Goal: Task Accomplishment & Management: Manage account settings

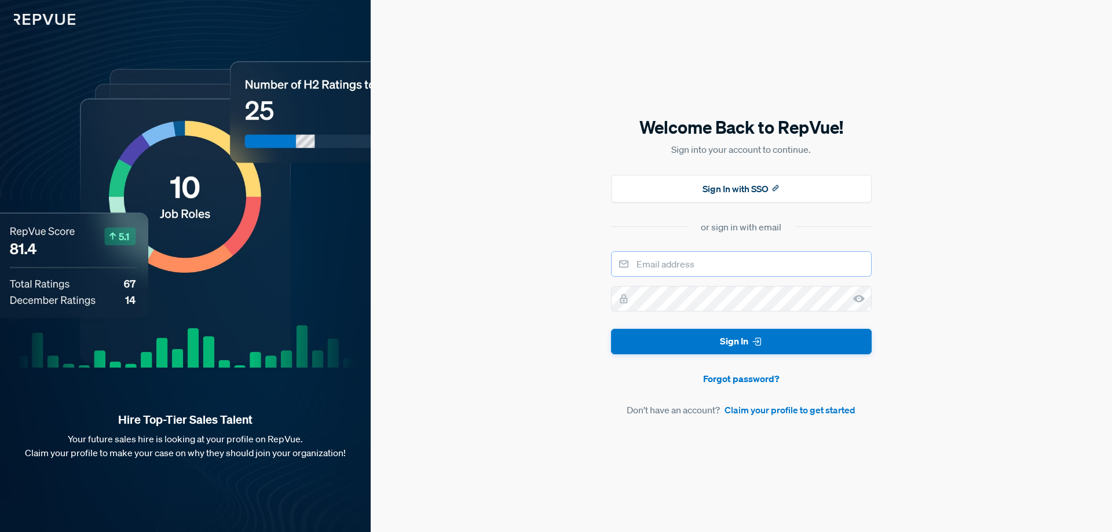
click at [725, 269] on input "email" at bounding box center [741, 263] width 261 height 25
type input "[EMAIL_ADDRESS][DOMAIN_NAME]"
click at [611, 329] on button "Sign In" at bounding box center [741, 342] width 261 height 26
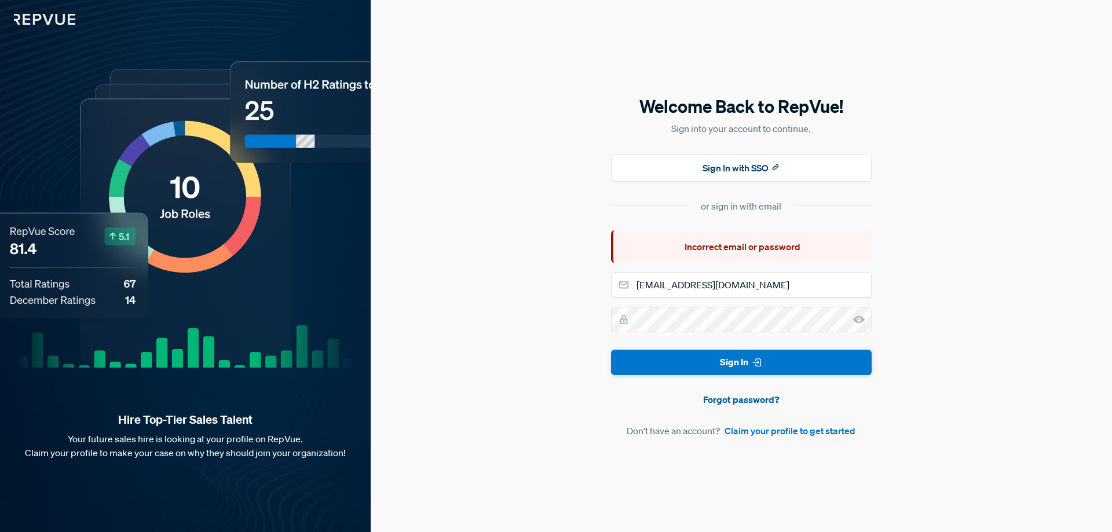
click at [737, 399] on link "Forgot password?" at bounding box center [741, 400] width 261 height 14
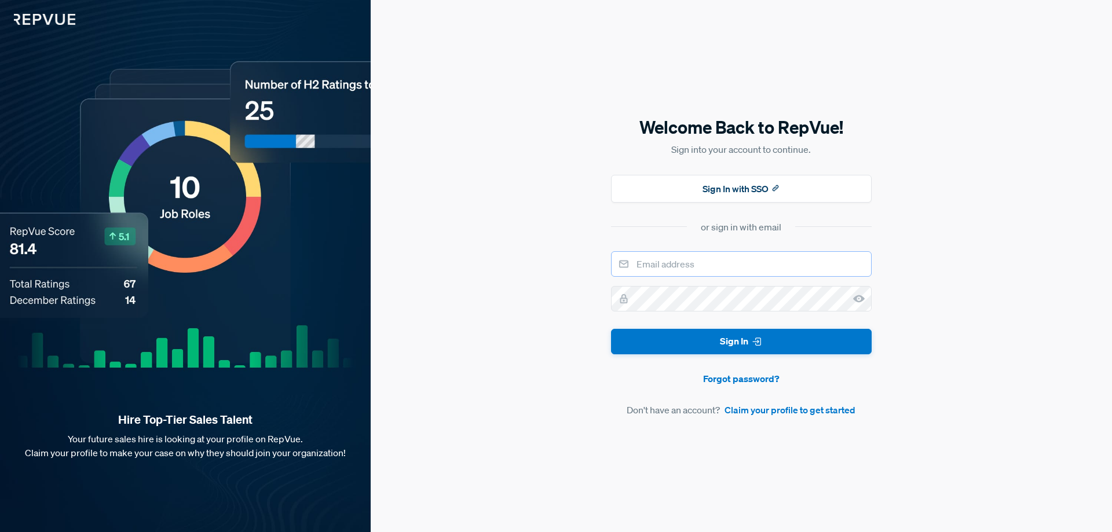
click at [687, 276] on input "email" at bounding box center [741, 263] width 261 height 25
click at [689, 265] on input "da" at bounding box center [741, 263] width 261 height 25
type input "[EMAIL_ADDRESS][DOMAIN_NAME]"
click at [752, 262] on input "[EMAIL_ADDRESS][DOMAIN_NAME]" at bounding box center [741, 263] width 261 height 25
click at [857, 300] on use at bounding box center [859, 299] width 12 height 8
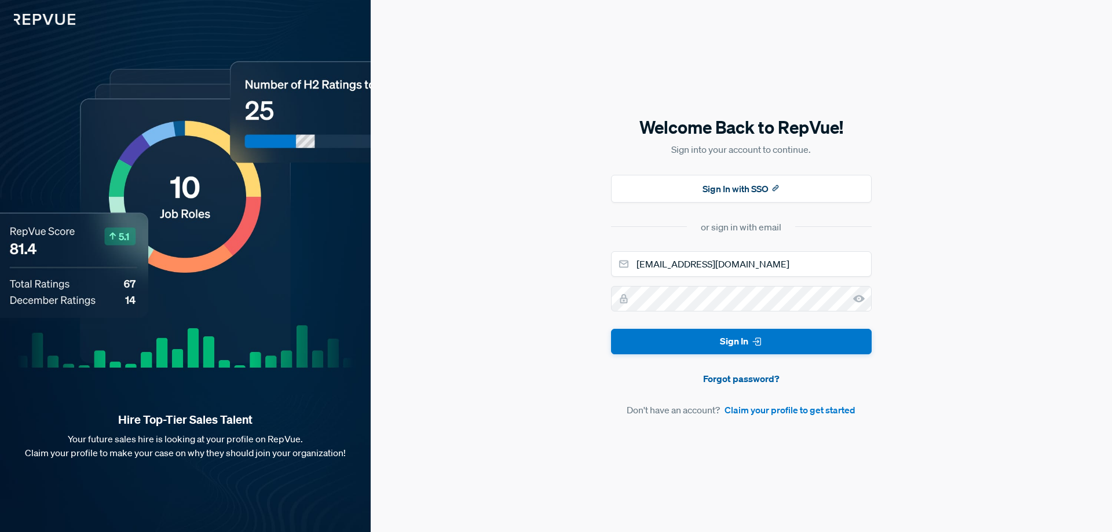
click at [734, 376] on link "Forgot password?" at bounding box center [741, 379] width 261 height 14
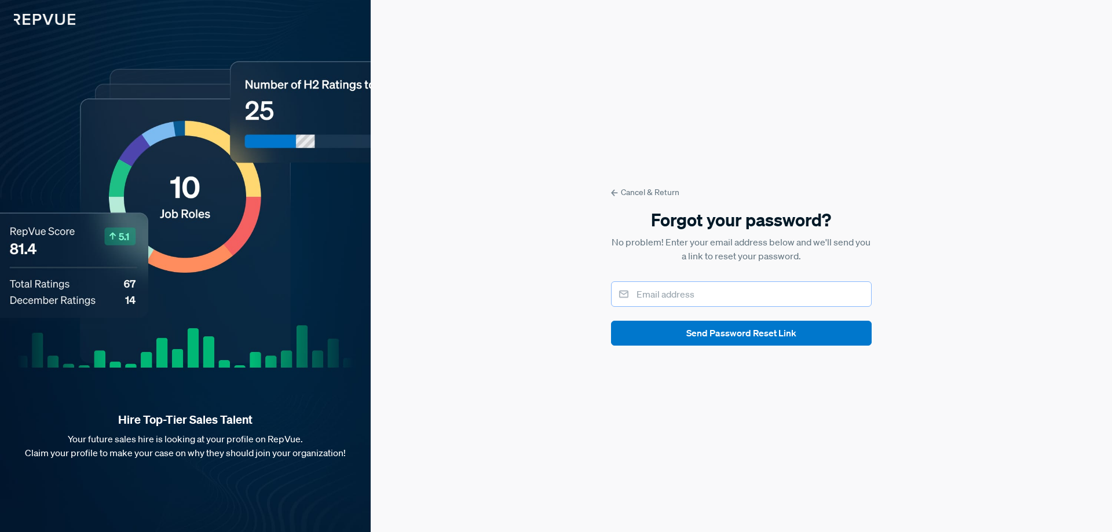
click at [740, 296] on input "email" at bounding box center [741, 293] width 261 height 25
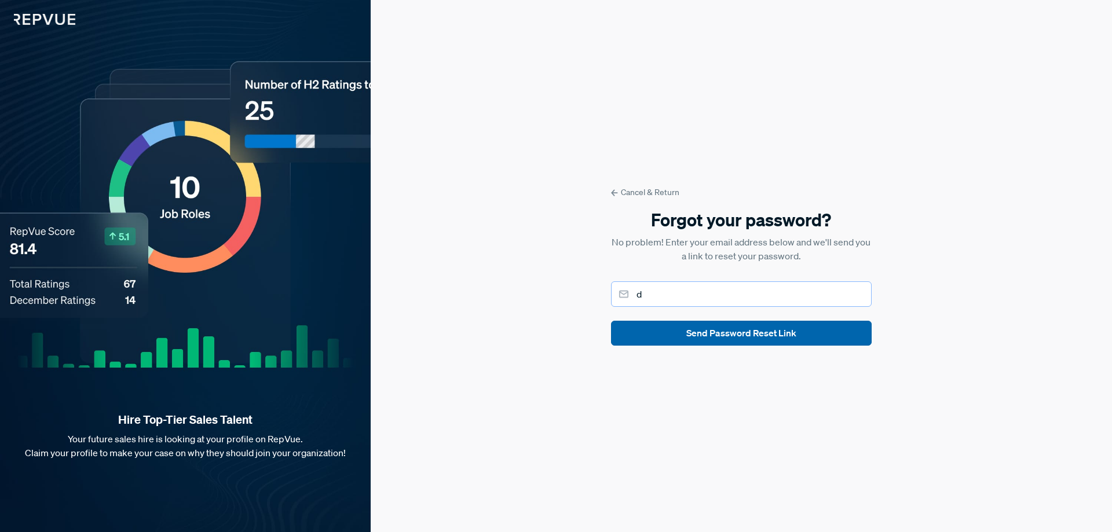
type input "[EMAIL_ADDRESS][DOMAIN_NAME]"
click at [756, 333] on button "Send Password Reset Link" at bounding box center [741, 333] width 261 height 25
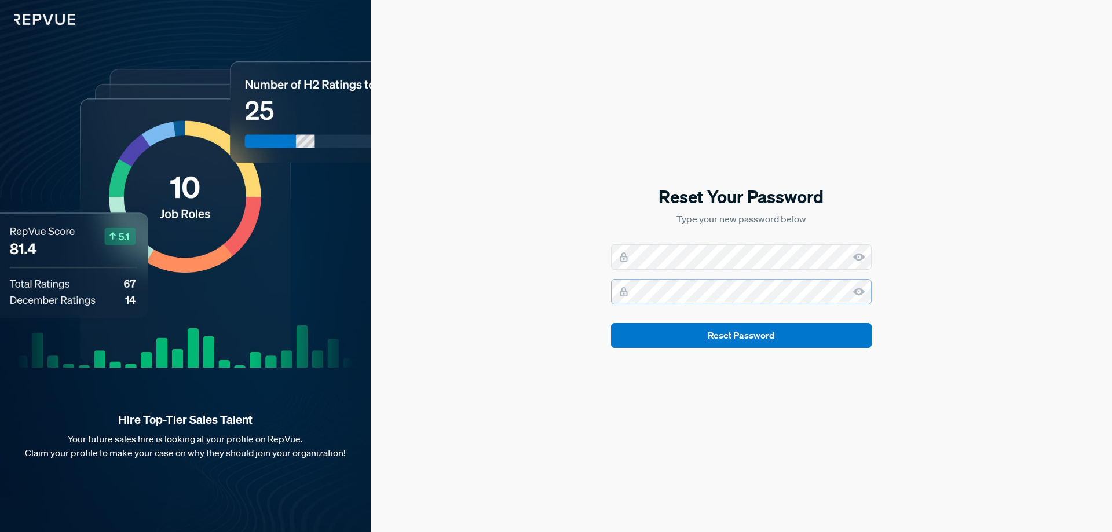
click at [611, 323] on button "Reset Password" at bounding box center [741, 335] width 261 height 25
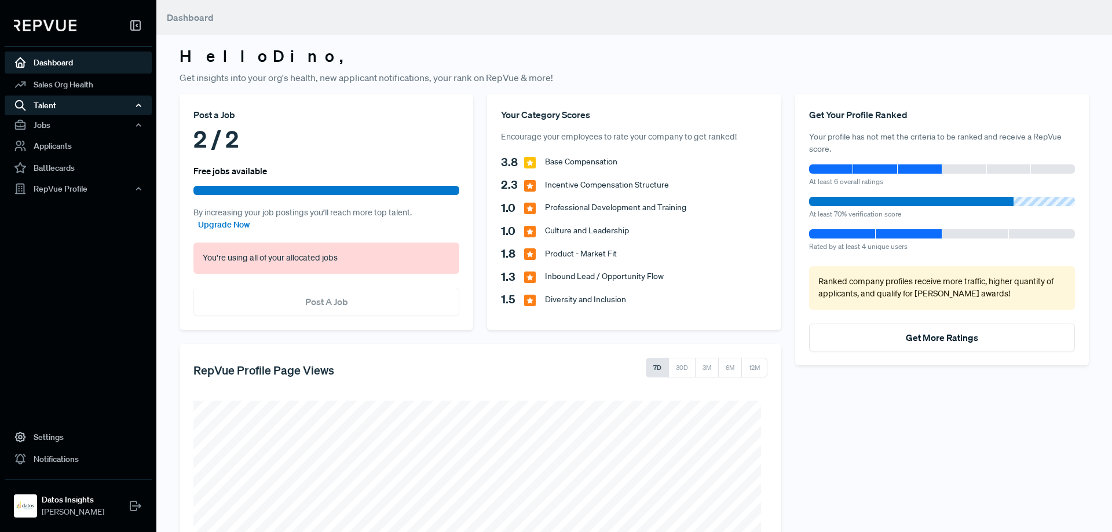
click at [71, 103] on div "Talent" at bounding box center [78, 106] width 147 height 20
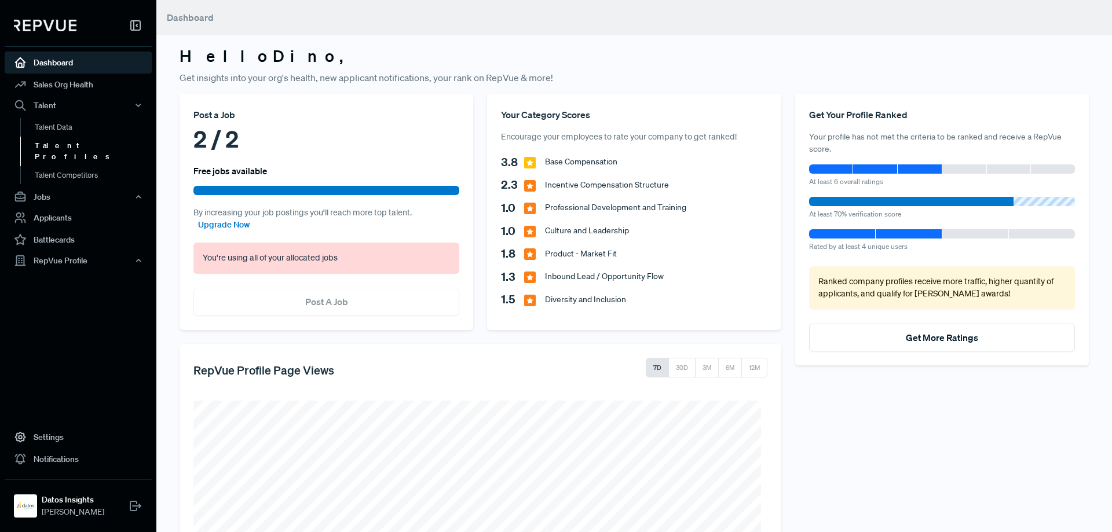
click at [66, 148] on link "Talent Profiles" at bounding box center [93, 152] width 147 height 30
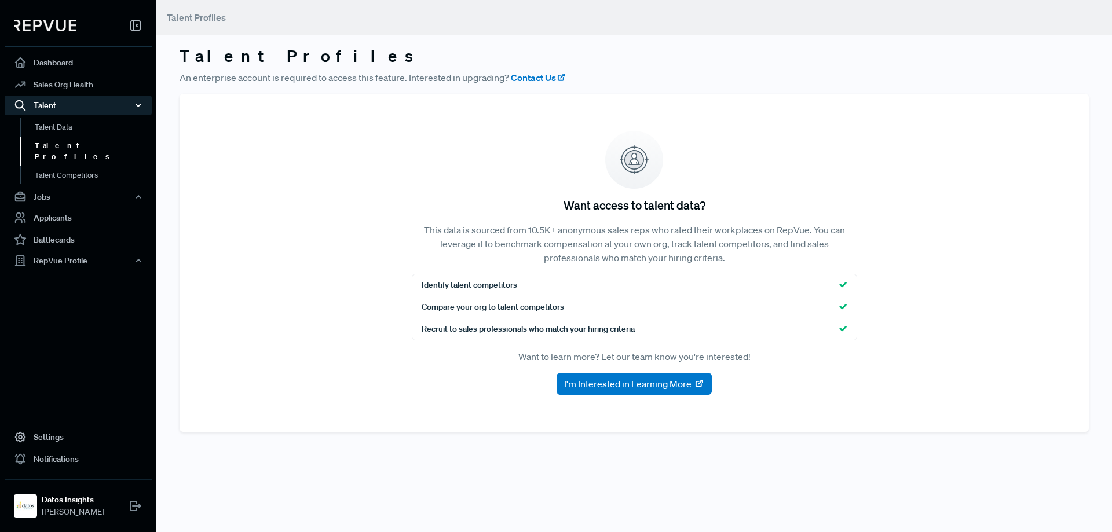
click at [44, 107] on div "Talent" at bounding box center [78, 106] width 147 height 20
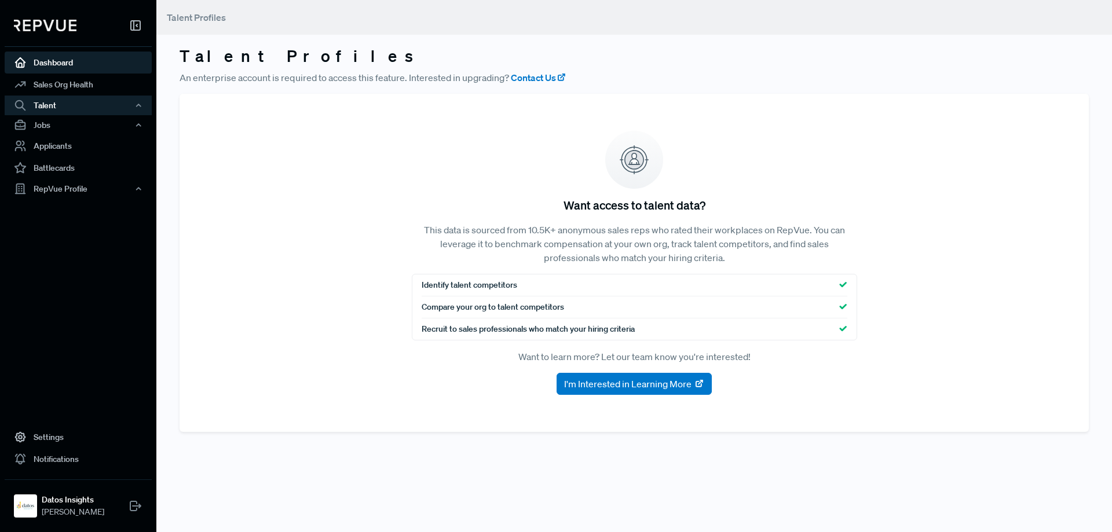
click at [64, 67] on link "Dashboard" at bounding box center [78, 63] width 147 height 22
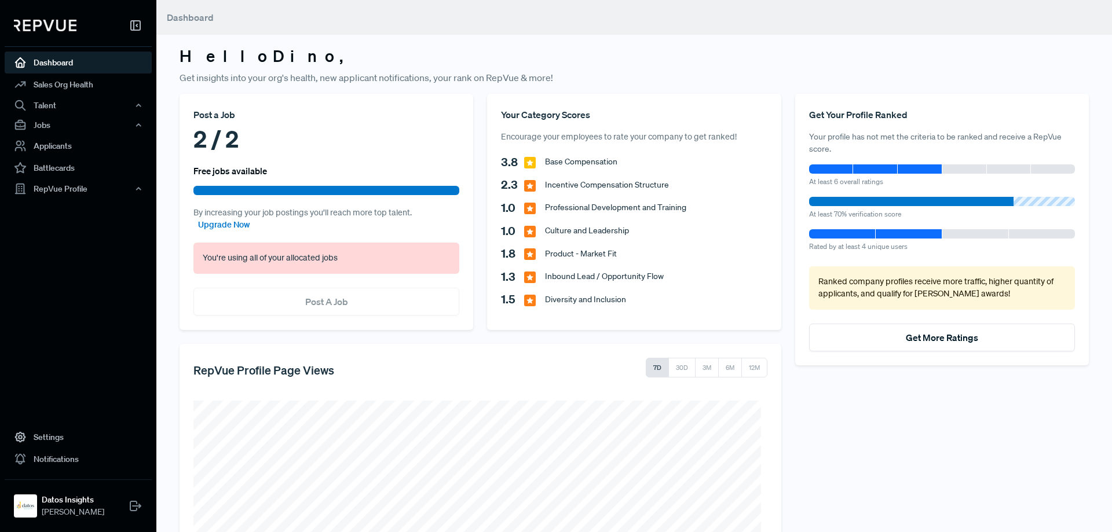
click at [67, 60] on link "Dashboard" at bounding box center [78, 63] width 147 height 22
click at [294, 264] on p "You're using all of your allocated jobs" at bounding box center [326, 258] width 247 height 13
click at [212, 127] on div "2 / 2" at bounding box center [326, 139] width 266 height 35
click at [36, 145] on link "Applicants" at bounding box center [78, 146] width 147 height 22
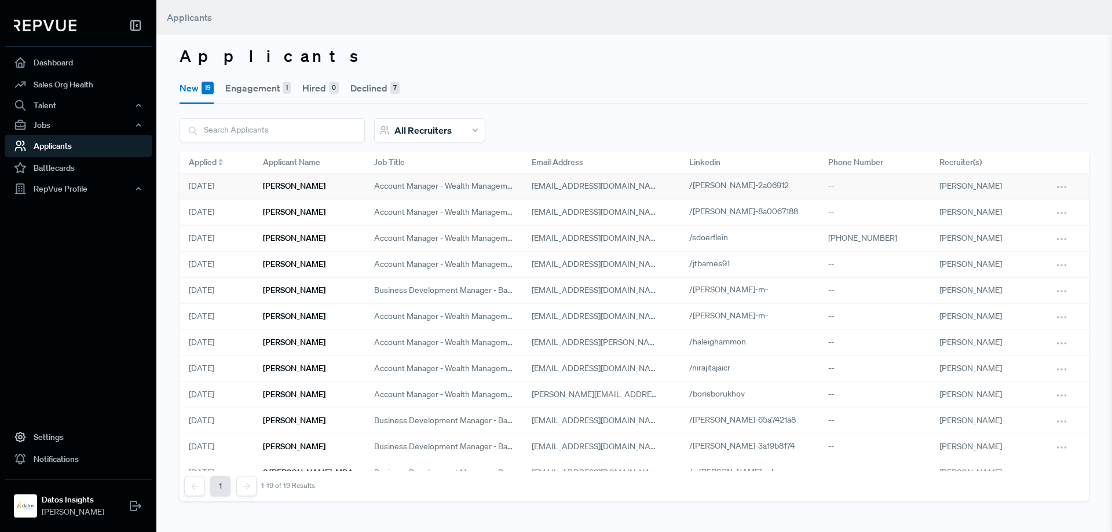
click at [305, 191] on div "Steven Myers" at bounding box center [309, 187] width 111 height 26
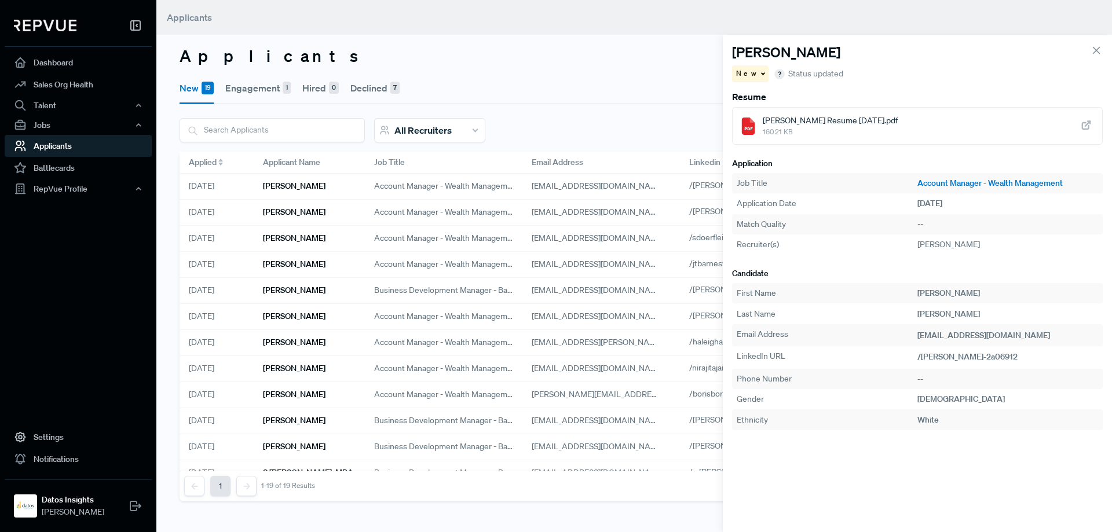
click at [846, 119] on span "Steve Myers Resume Aug 2025.pdf" at bounding box center [829, 121] width 135 height 12
click at [292, 214] on h6 "Anthony Sullivan" at bounding box center [294, 212] width 63 height 10
click at [288, 241] on h6 "Shaun Doerflein" at bounding box center [294, 238] width 63 height 10
click at [285, 260] on h6 "Joseph Barnes" at bounding box center [294, 264] width 63 height 10
click at [802, 126] on span "Joe Barnes Resume 2025 .pdf" at bounding box center [827, 121] width 130 height 12
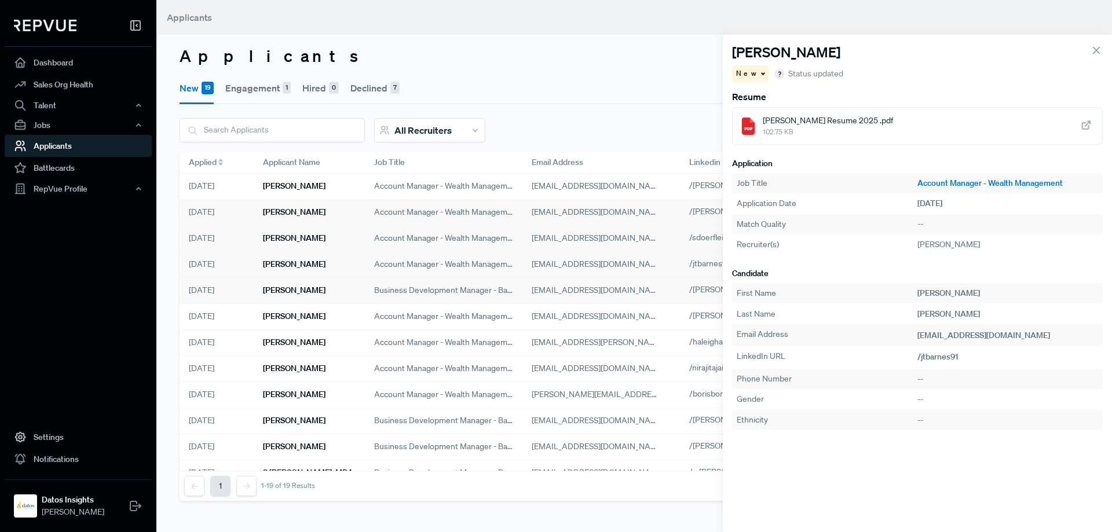
click at [303, 289] on h6 "Aziza Muhammad" at bounding box center [294, 290] width 63 height 10
click at [1011, 185] on link "Business Development Manager - Banking" at bounding box center [1007, 183] width 181 height 12
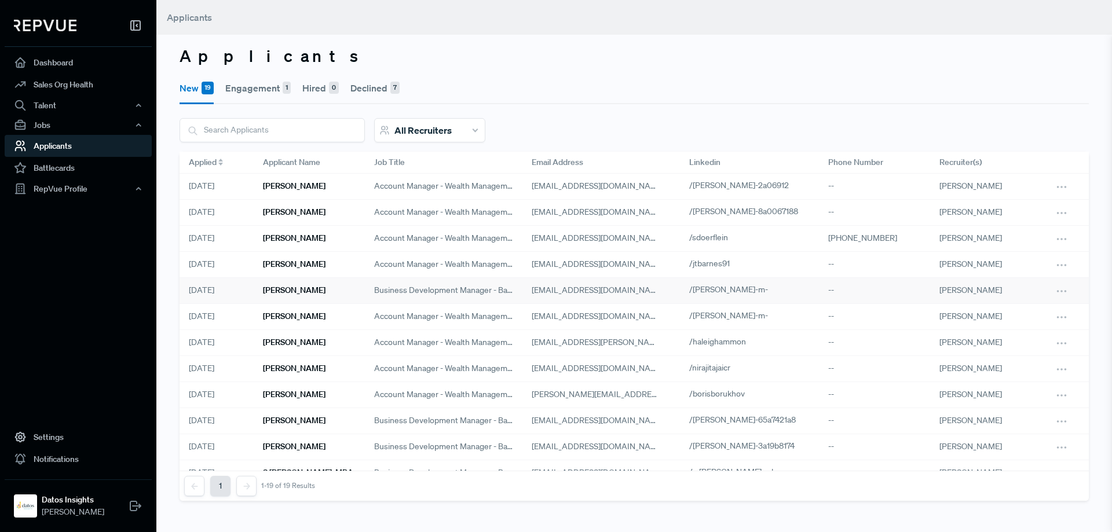
click at [306, 292] on h6 "Aziza Muhammad" at bounding box center [294, 290] width 63 height 10
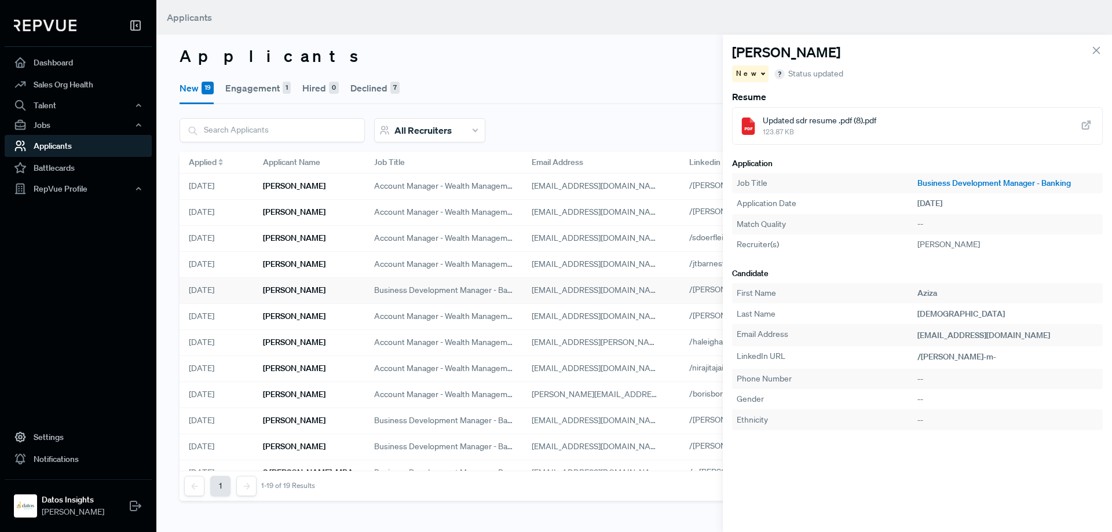
click at [776, 120] on span "Updated sdr resume .pdf (8).pdf" at bounding box center [818, 121] width 113 height 12
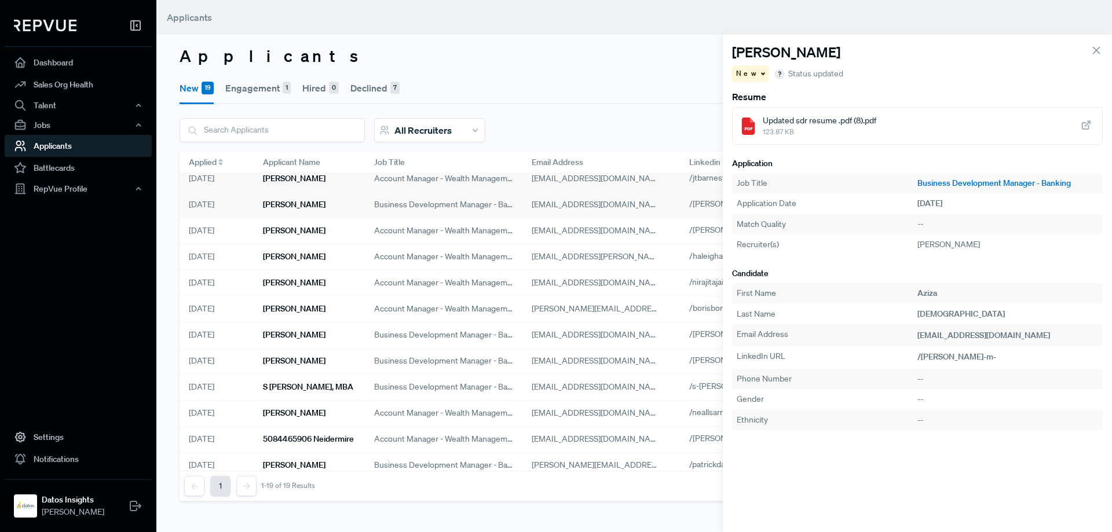
scroll to position [116, 0]
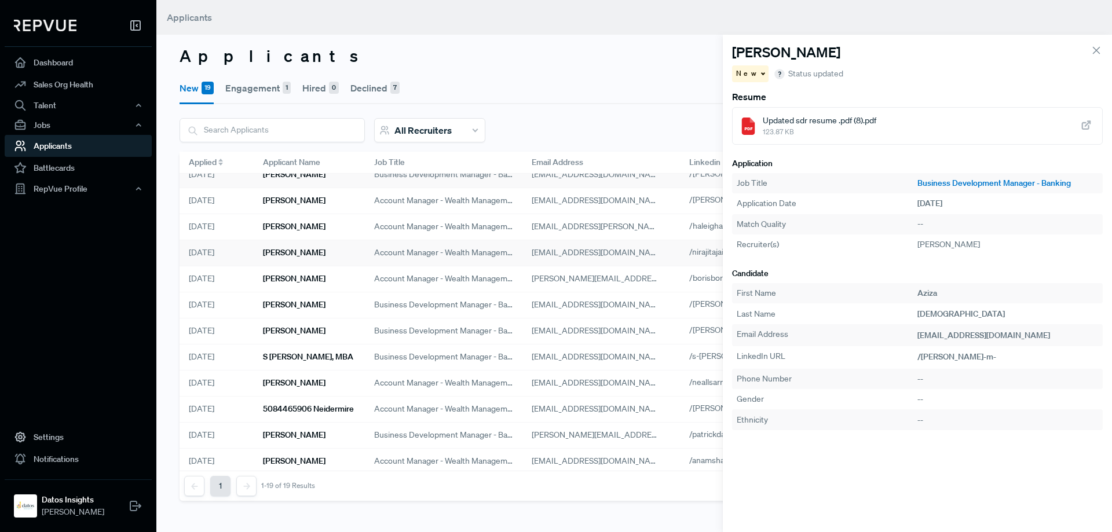
click at [280, 253] on h6 "Nirajit Ajai" at bounding box center [294, 253] width 63 height 10
click at [288, 274] on h6 "Boris Borukhov" at bounding box center [294, 279] width 63 height 10
click at [305, 305] on h6 "Daniel Dixon" at bounding box center [294, 305] width 63 height 10
click at [787, 122] on span "DanielDixon_Resume.pdf" at bounding box center [807, 121] width 90 height 12
click at [325, 333] on h6 "NATHANIEL JOHNSON" at bounding box center [294, 331] width 63 height 10
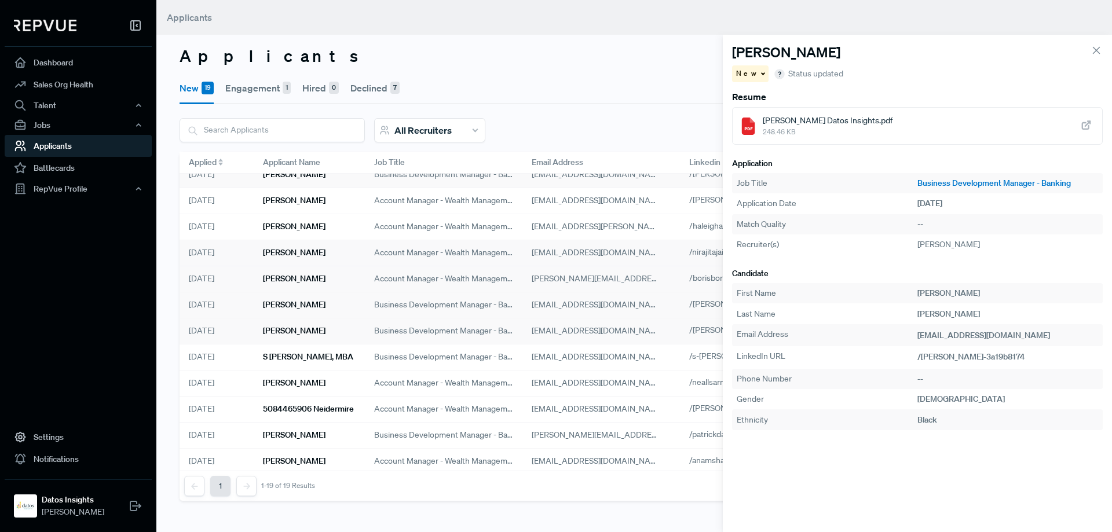
click at [842, 124] on span "Nathaniel Johnson Datos Insights.pdf" at bounding box center [827, 121] width 130 height 12
click at [289, 358] on h6 "S Rowan Wilson, MBA" at bounding box center [308, 357] width 90 height 10
click at [989, 179] on link "Business Development Manager - Banking" at bounding box center [1007, 183] width 181 height 12
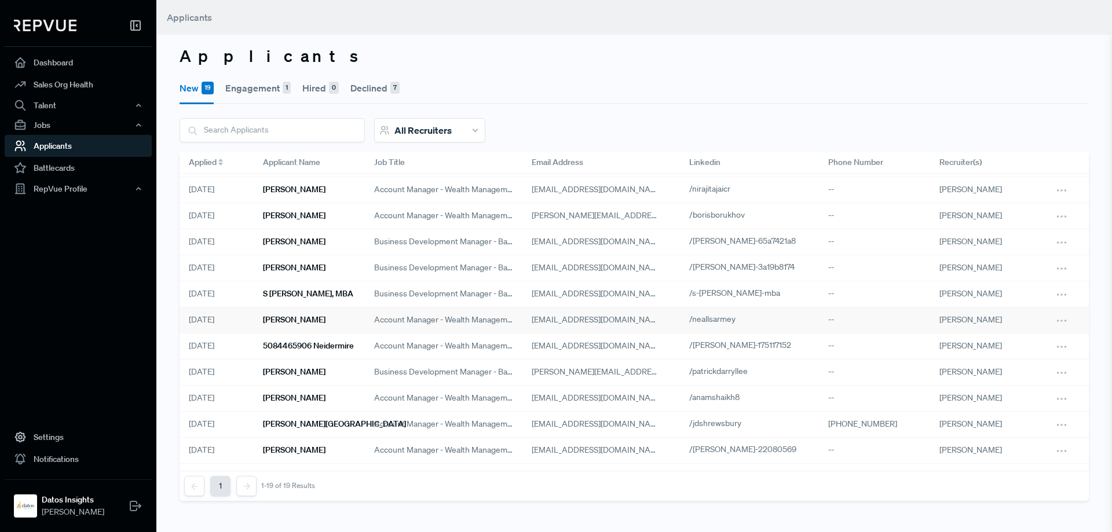
scroll to position [207, 0]
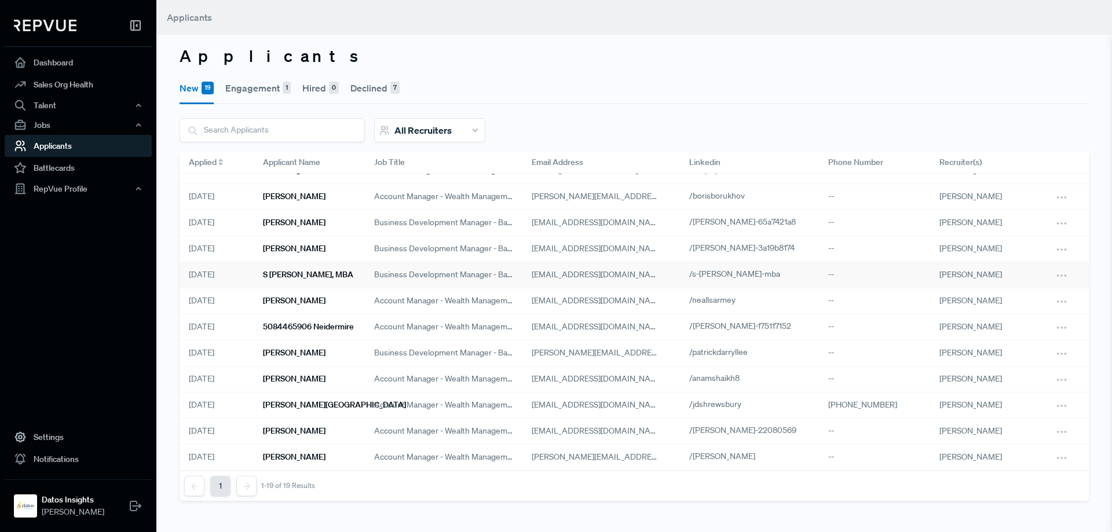
click at [271, 270] on h6 "S Rowan Wilson, MBA" at bounding box center [308, 275] width 90 height 10
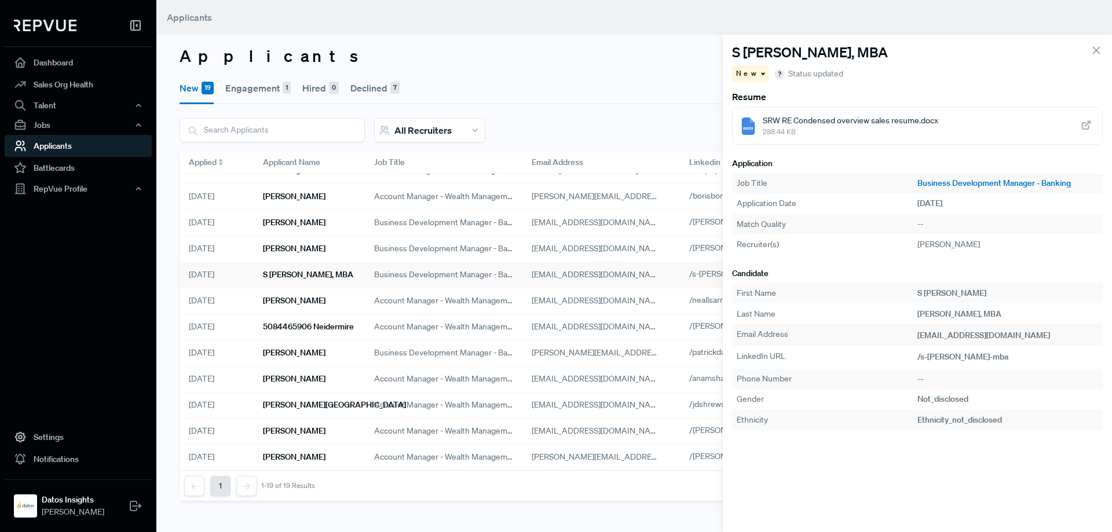
click at [985, 181] on link "Business Development Manager - Banking" at bounding box center [1007, 183] width 181 height 12
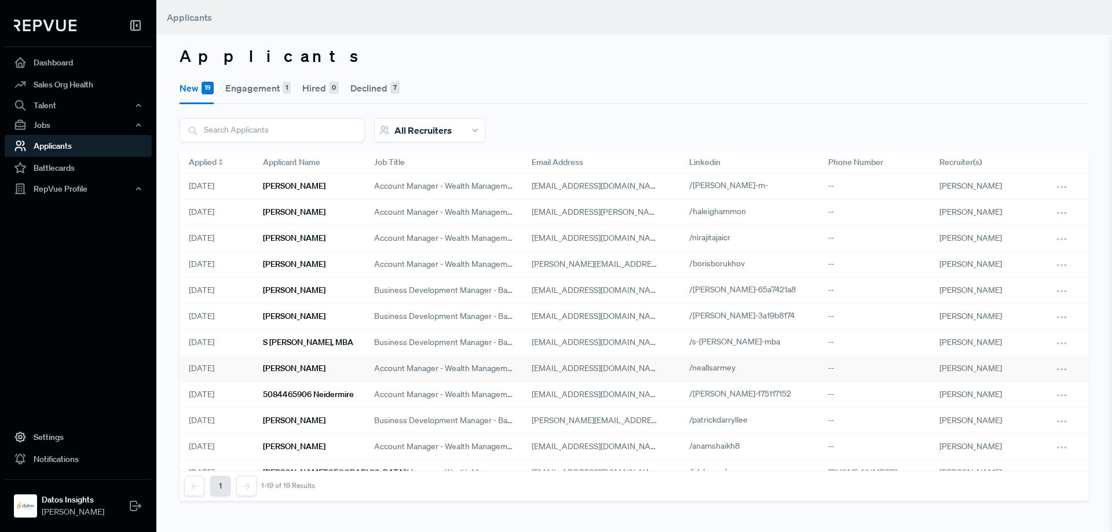
scroll to position [207, 0]
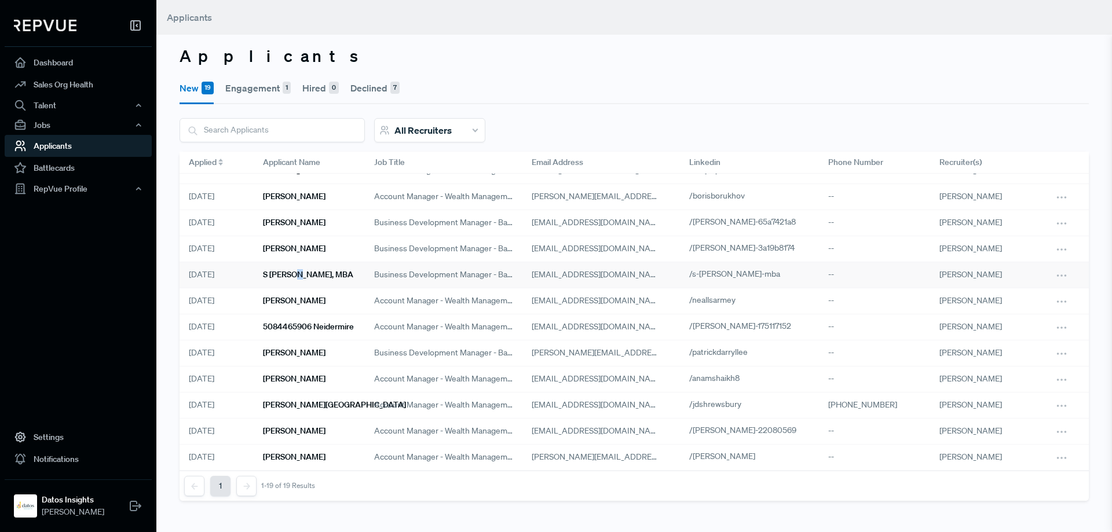
click at [299, 270] on h6 "S Rowan Wilson, MBA" at bounding box center [308, 275] width 90 height 10
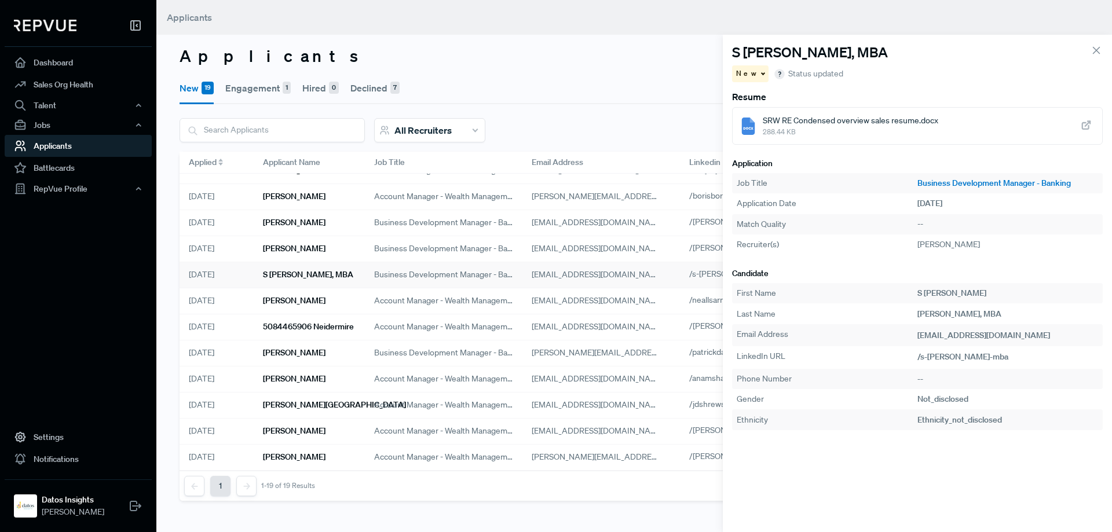
click at [805, 127] on span "288.44 KB" at bounding box center [849, 132] width 175 height 10
click at [1100, 53] on icon at bounding box center [1096, 50] width 13 height 13
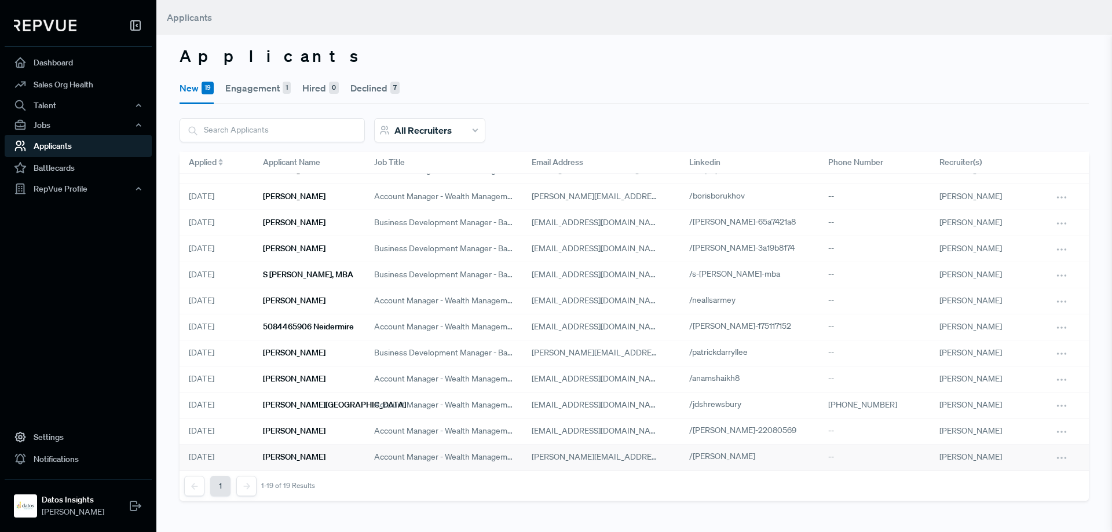
click at [280, 452] on h6 "Ryan Hannegan" at bounding box center [294, 457] width 63 height 10
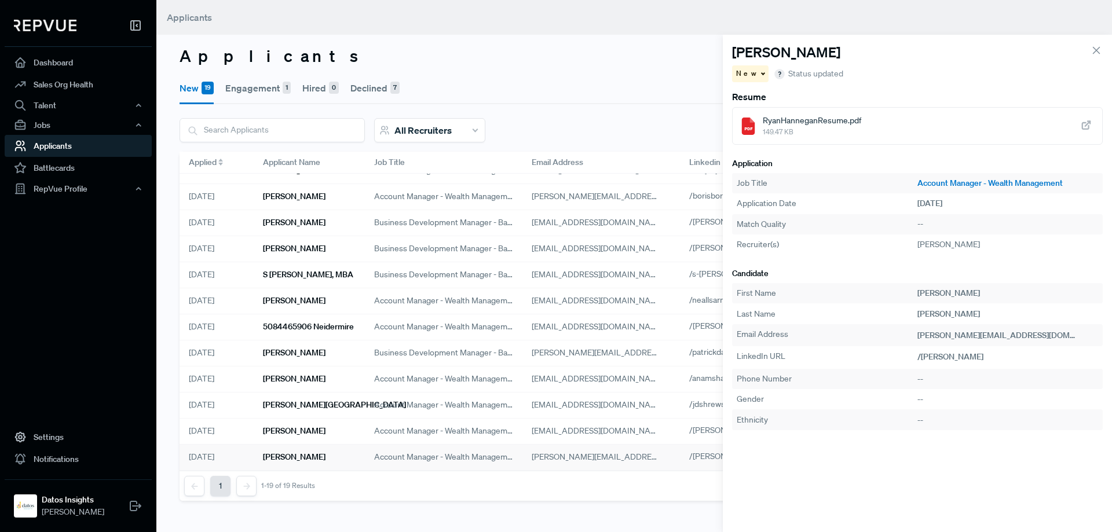
click at [797, 126] on span "RyanHanneganResume.pdf" at bounding box center [811, 121] width 98 height 12
click at [287, 426] on h6 "William Wyatt" at bounding box center [294, 431] width 63 height 10
click at [759, 124] on div "WWR2.pdf 575.44 KB" at bounding box center [917, 126] width 371 height 38
